Goal: Information Seeking & Learning: Find contact information

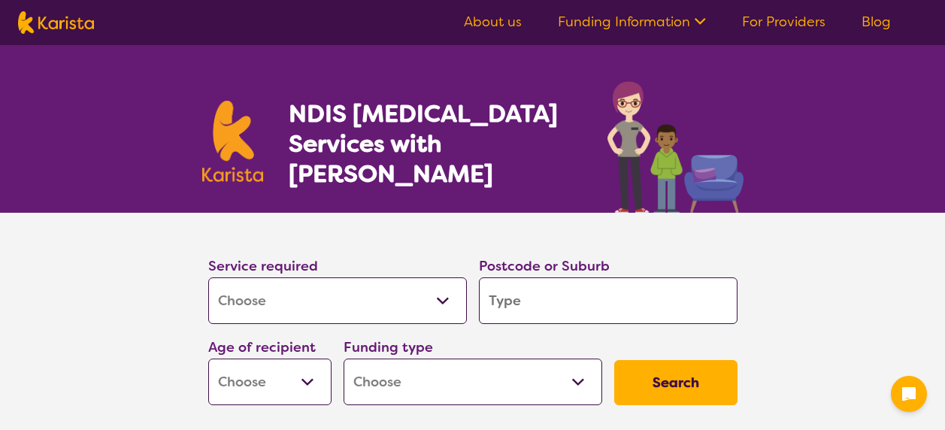
select select "[MEDICAL_DATA]"
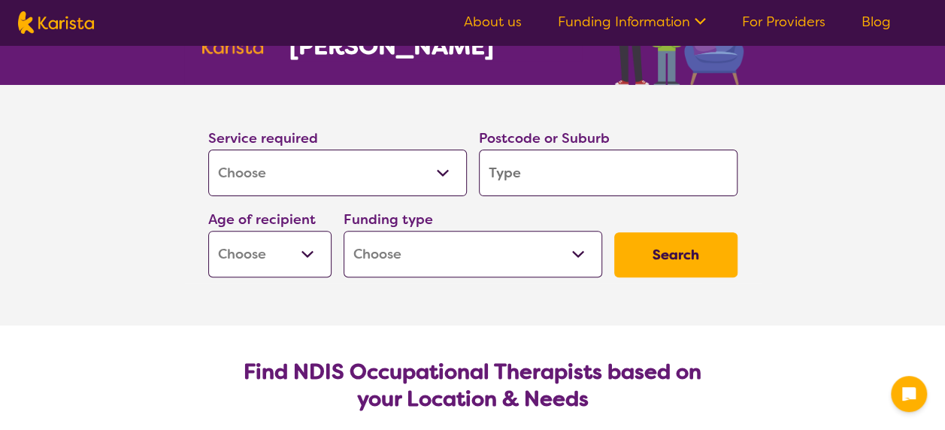
click at [532, 176] on input "search" at bounding box center [608, 173] width 259 height 47
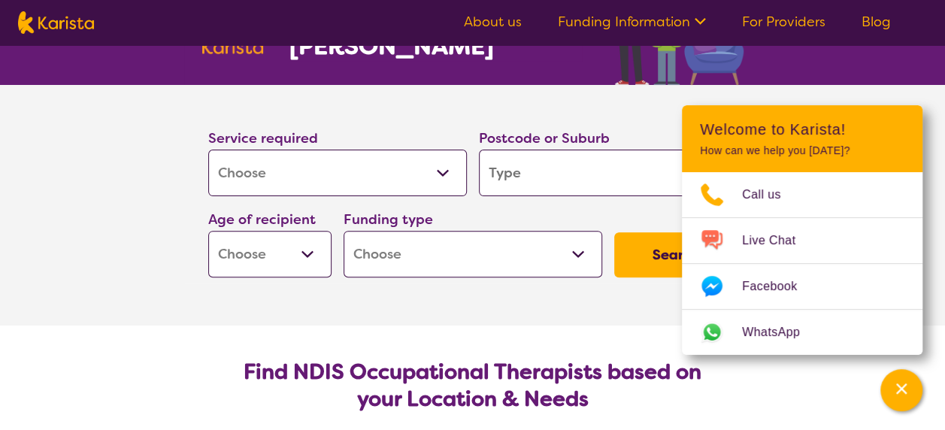
type input "2"
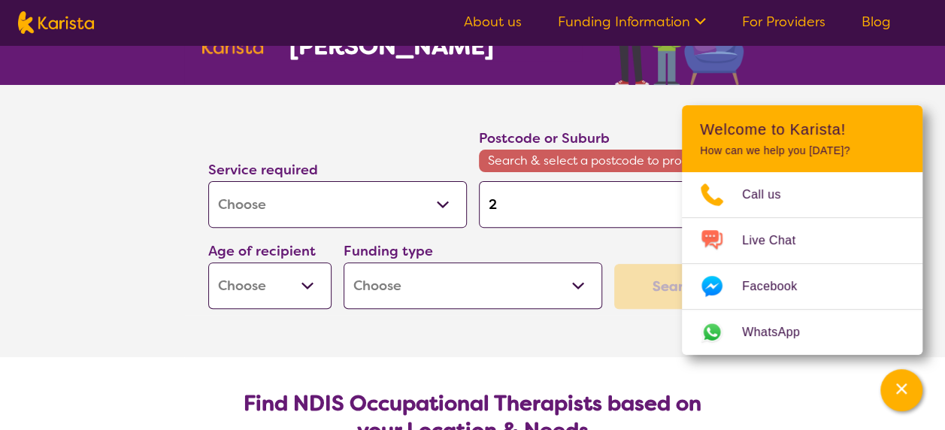
type input "23"
type input "232"
type input "2320"
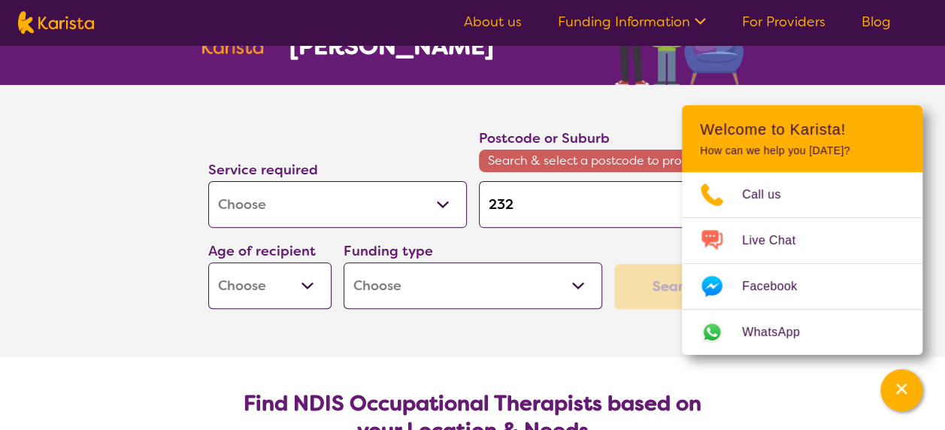
type input "2320"
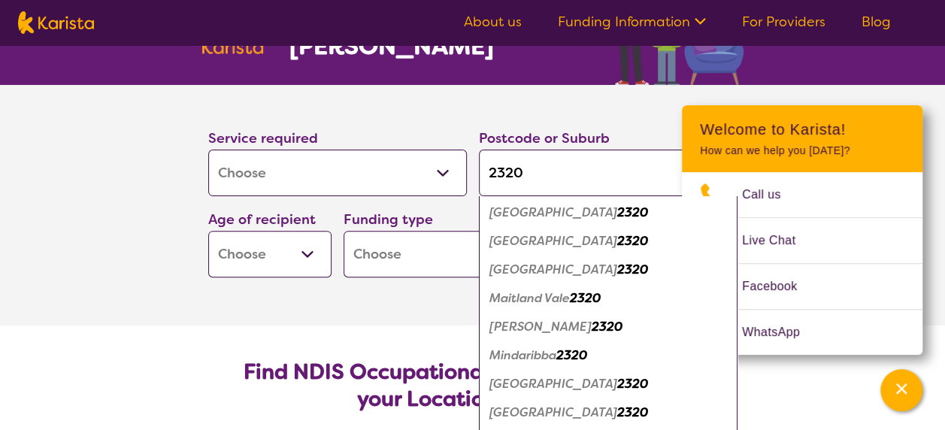
scroll to position [374, 0]
type input "2320"
click at [538, 239] on em "[GEOGRAPHIC_DATA]" at bounding box center [553, 240] width 128 height 16
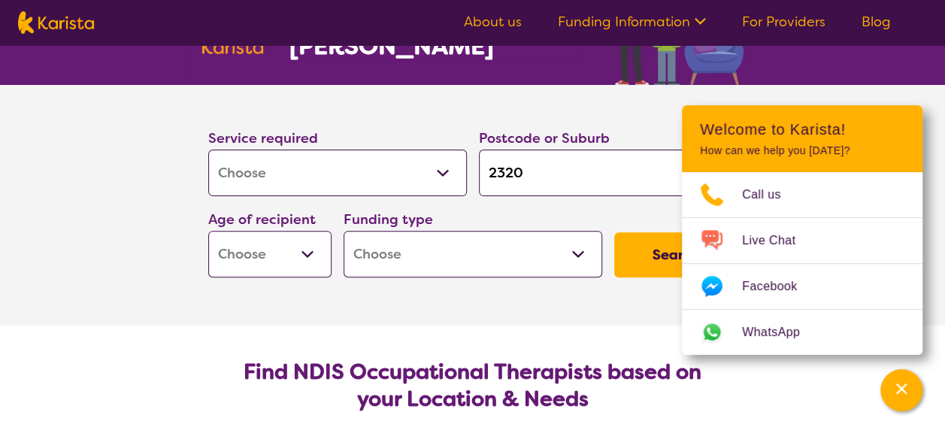
scroll to position [0, 0]
click at [531, 269] on select "Home Care Package (HCP) National Disability Insurance Scheme (NDIS) I don't know" at bounding box center [473, 254] width 259 height 47
select select "NDIS"
click at [344, 231] on select "Home Care Package (HCP) National Disability Insurance Scheme (NDIS) I don't know" at bounding box center [473, 254] width 259 height 47
select select "NDIS"
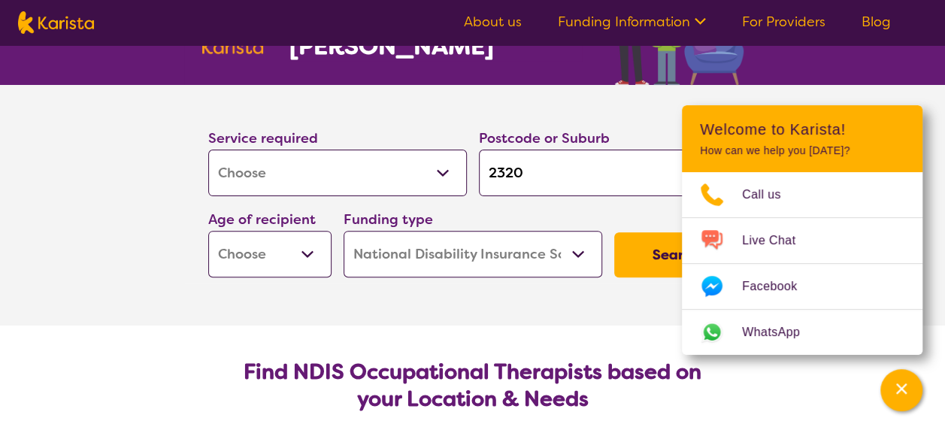
click at [498, 261] on select "Home Care Package (HCP) National Disability Insurance Scheme (NDIS) I don't know" at bounding box center [473, 254] width 259 height 47
select select "i-don-t-know"
click at [344, 231] on select "Home Care Package (HCP) National Disability Insurance Scheme (NDIS) I don't know" at bounding box center [473, 254] width 259 height 47
select select "i-don-t-know"
click at [657, 248] on button "Search" at bounding box center [675, 254] width 123 height 45
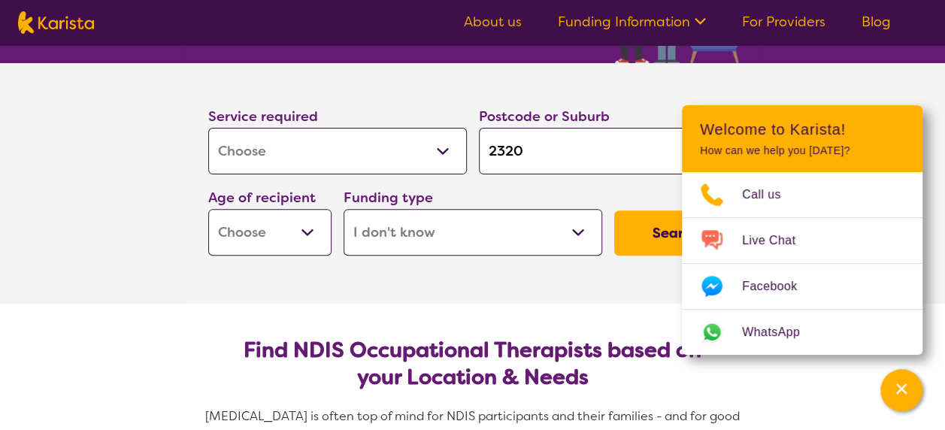
scroll to position [149, 0]
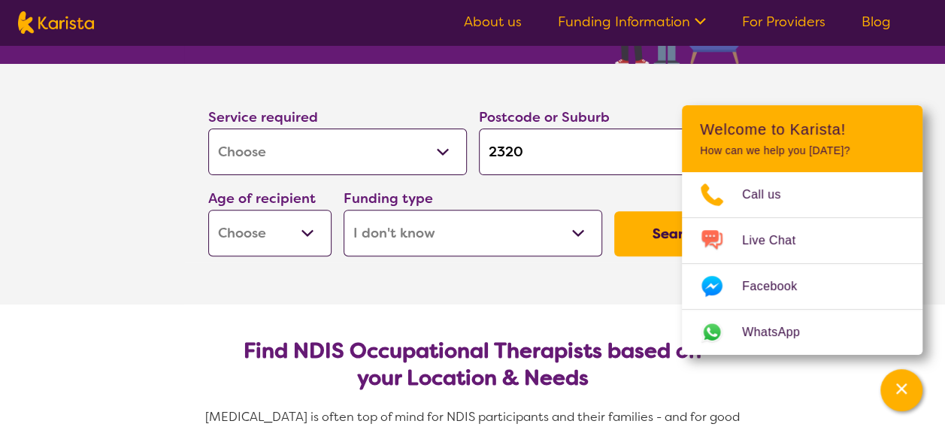
click at [637, 228] on button "Search" at bounding box center [675, 233] width 123 height 45
click at [268, 222] on select "Early Childhood - 0 to 9 Child - 10 to 11 Adolescent - 12 to 17 Adult - 18 to 6…" at bounding box center [269, 233] width 123 height 47
select select "AD"
click at [208, 210] on select "Early Childhood - 0 to 9 Child - 10 to 11 Adolescent - 12 to 17 Adult - 18 to 6…" at bounding box center [269, 233] width 123 height 47
select select "AD"
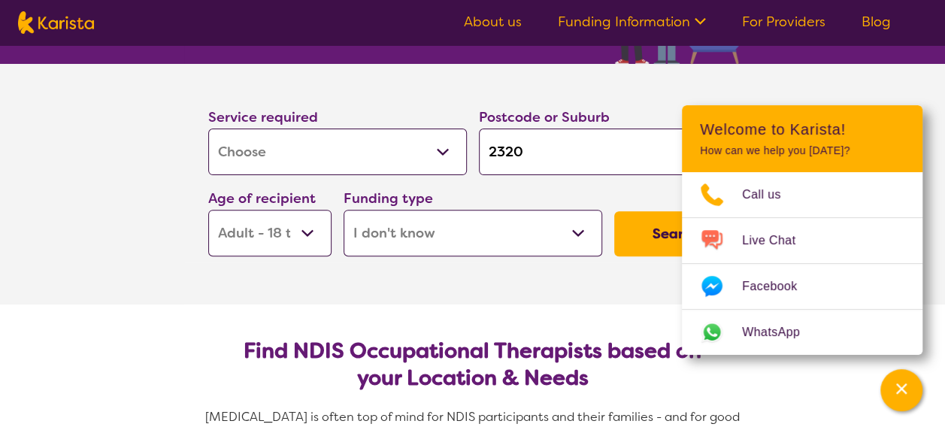
click at [646, 232] on button "Search" at bounding box center [675, 233] width 123 height 45
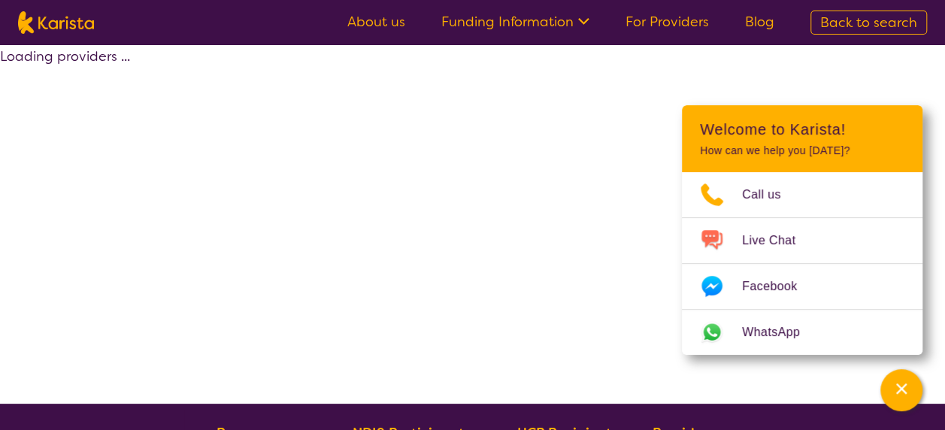
select select "[MEDICAL_DATA]"
select select "AD"
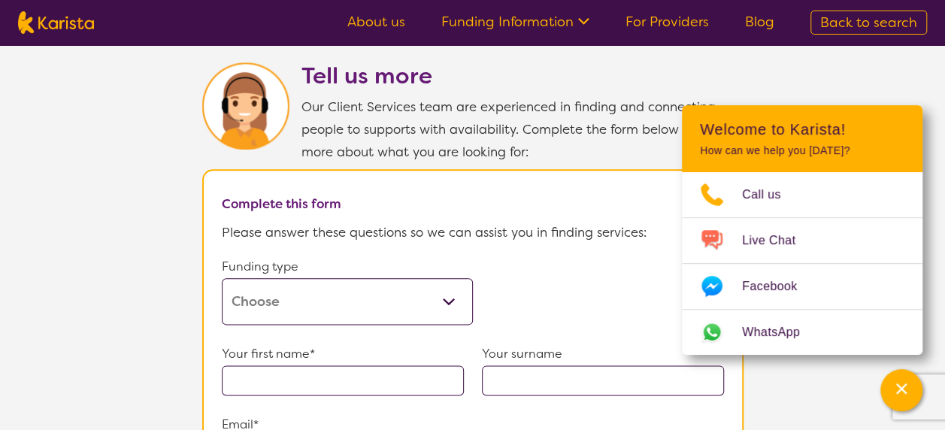
scroll to position [744, 0]
